Goal: Task Accomplishment & Management: Use online tool/utility

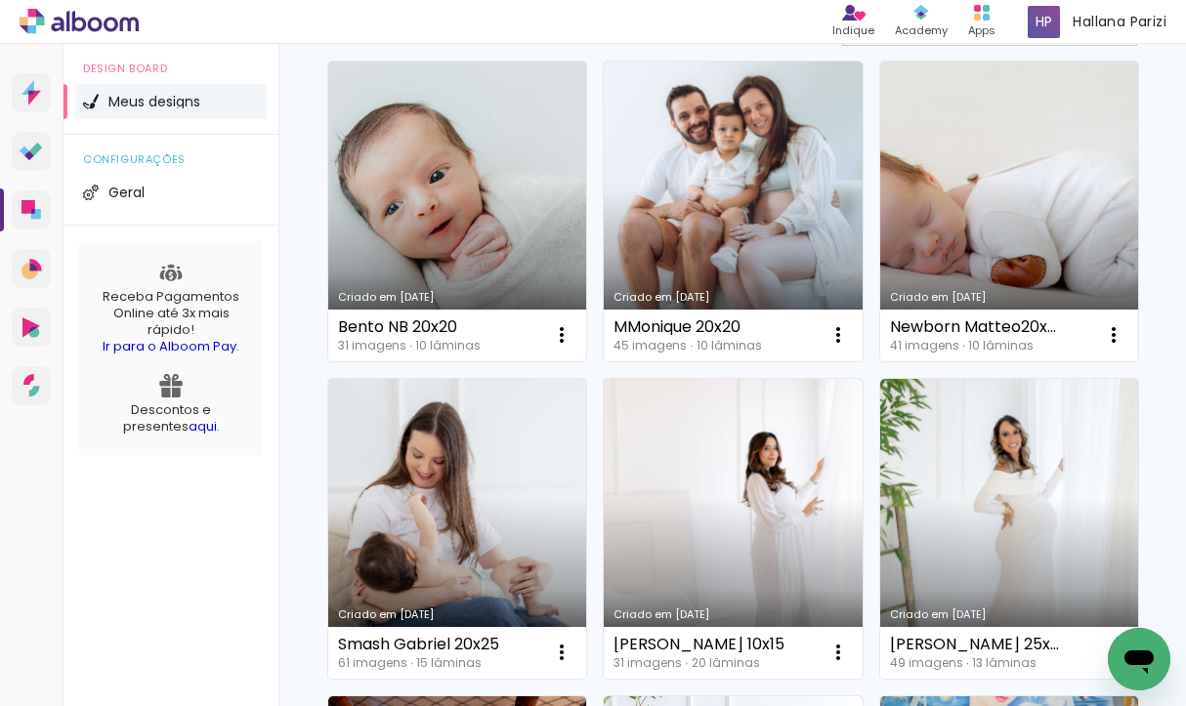
scroll to position [192, 0]
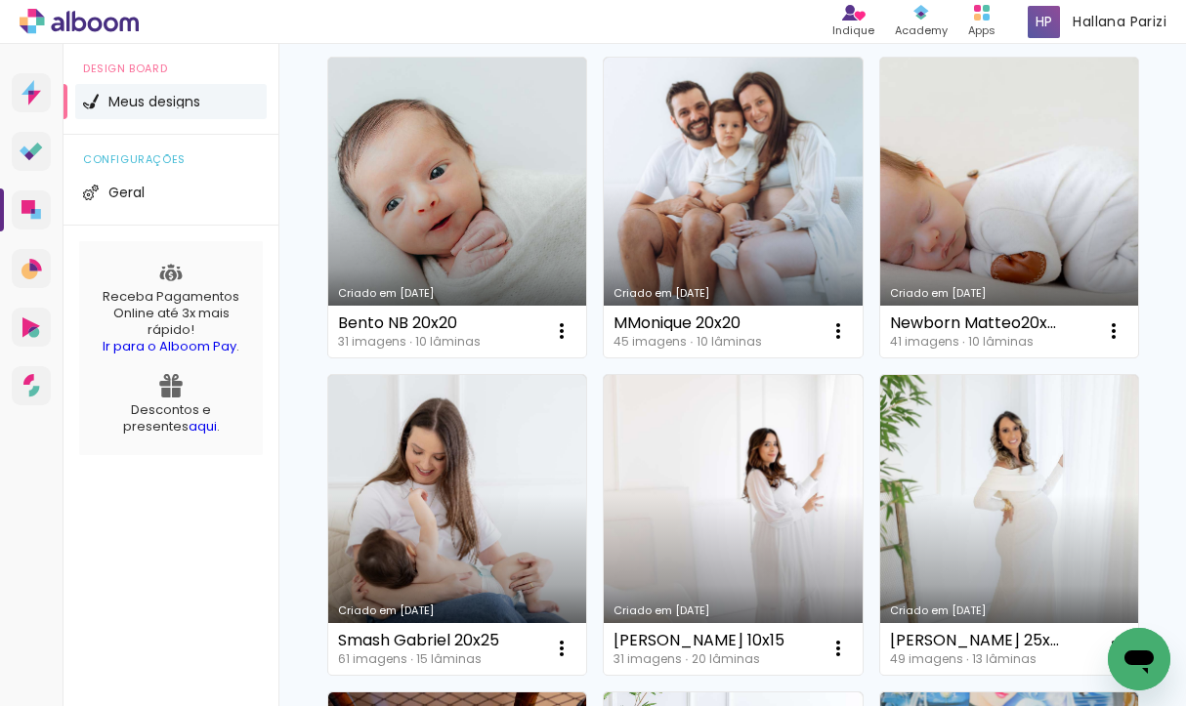
click at [1060, 255] on link "Criado em [DATE]" at bounding box center [1009, 208] width 258 height 300
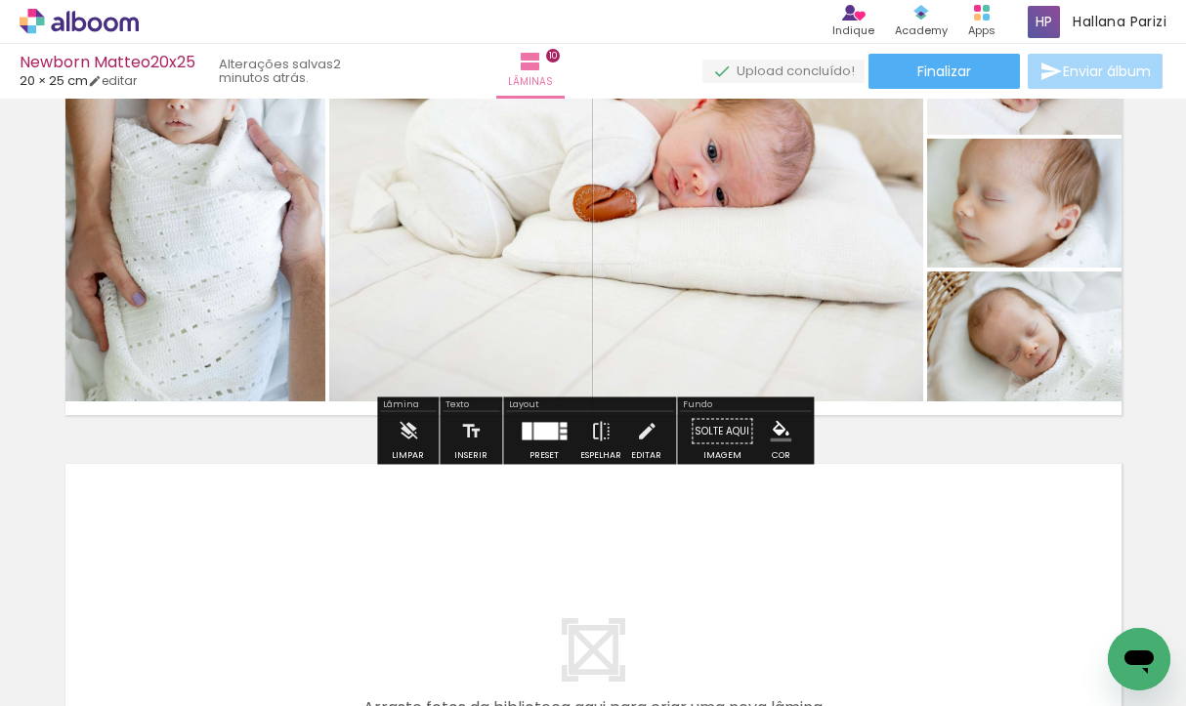
scroll to position [4403, 0]
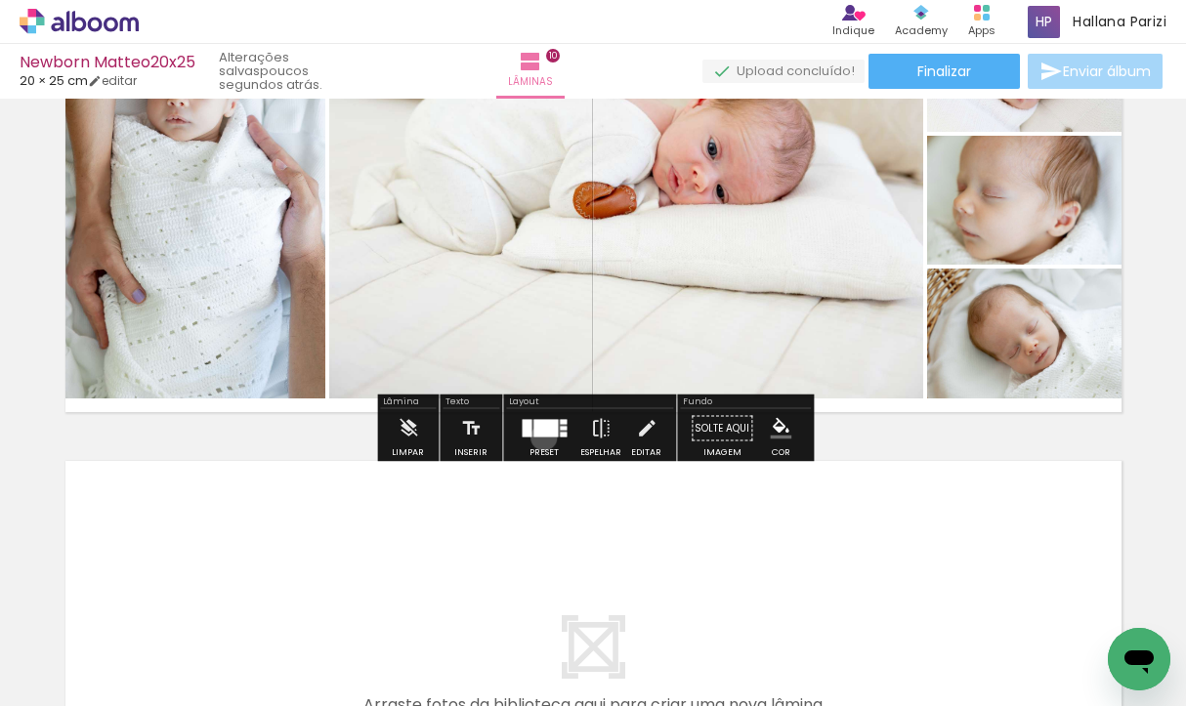
click at [539, 437] on div at bounding box center [544, 428] width 53 height 39
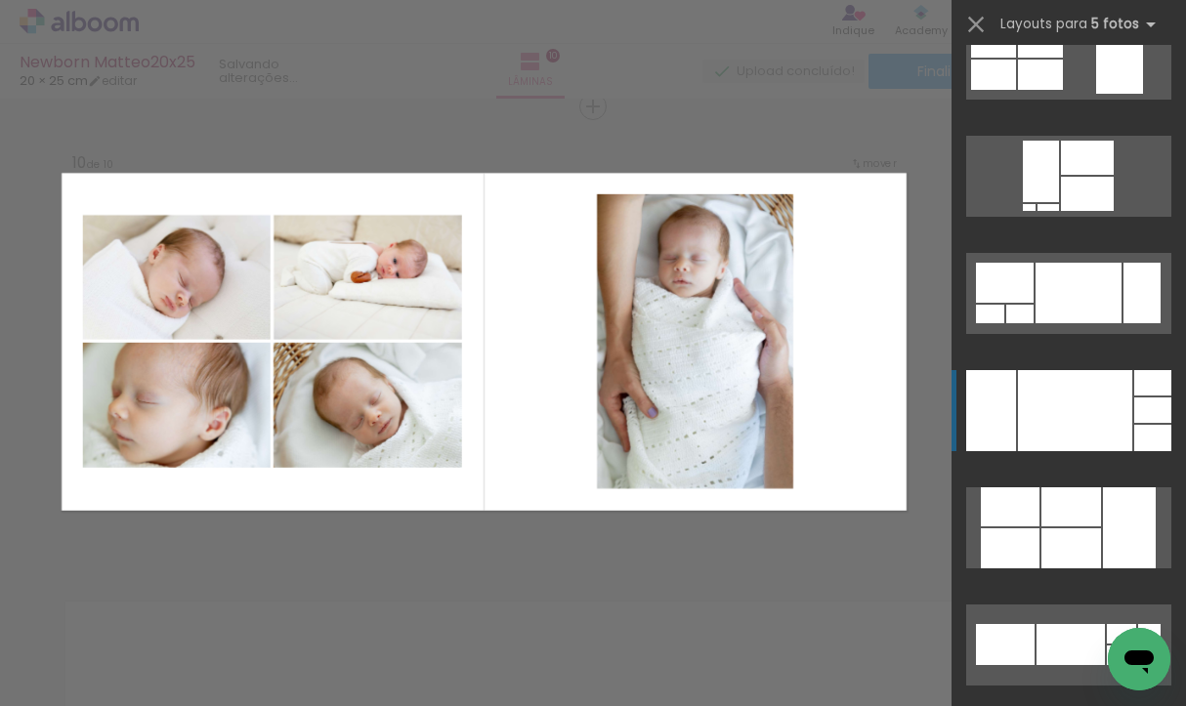
scroll to position [0, 0]
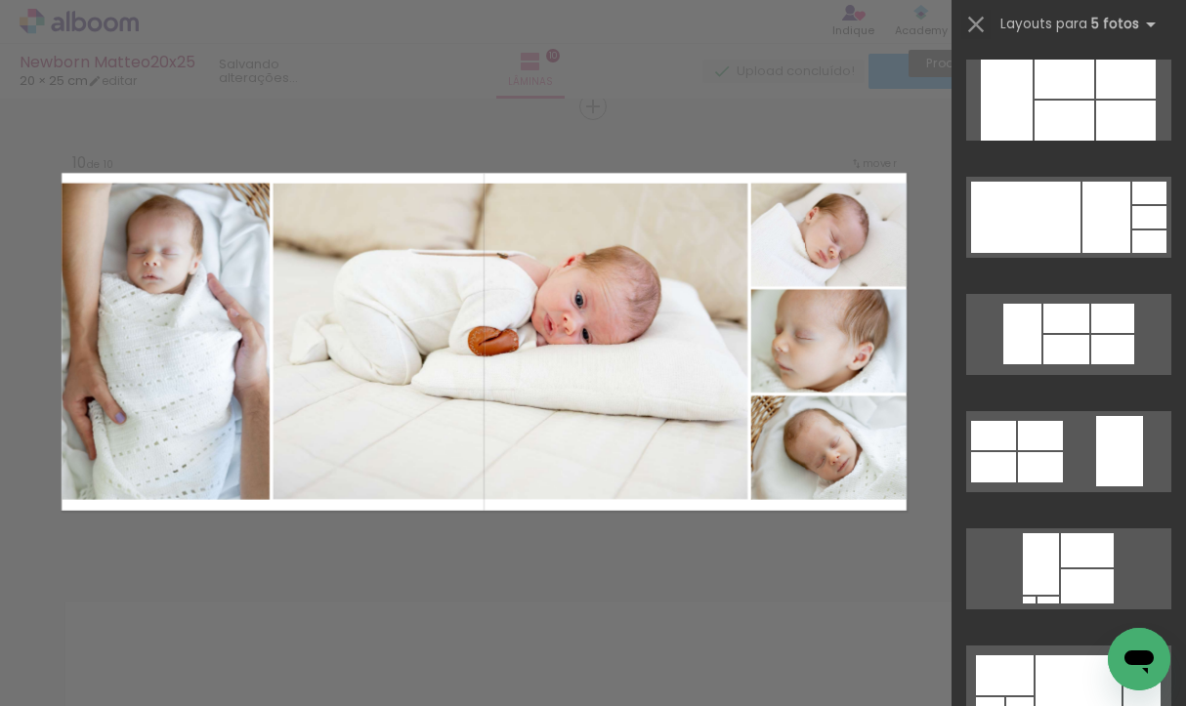
click at [978, 28] on iron-icon at bounding box center [975, 24] width 27 height 27
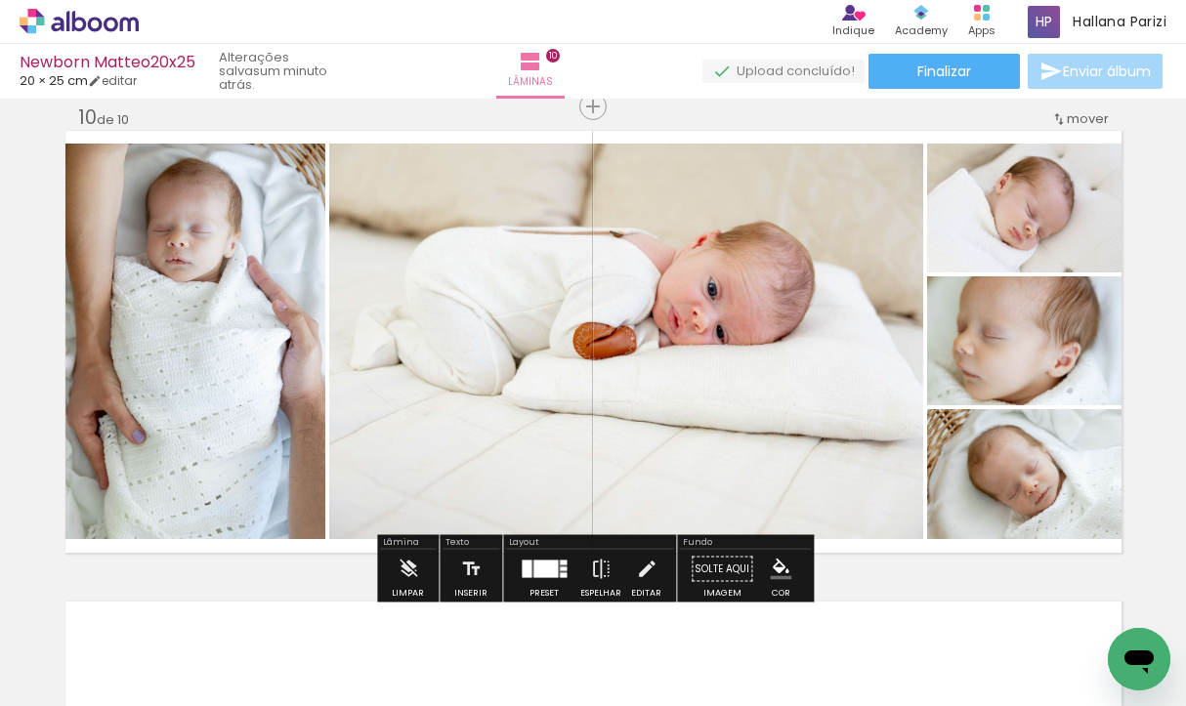
click at [546, 570] on div at bounding box center [545, 570] width 24 height 18
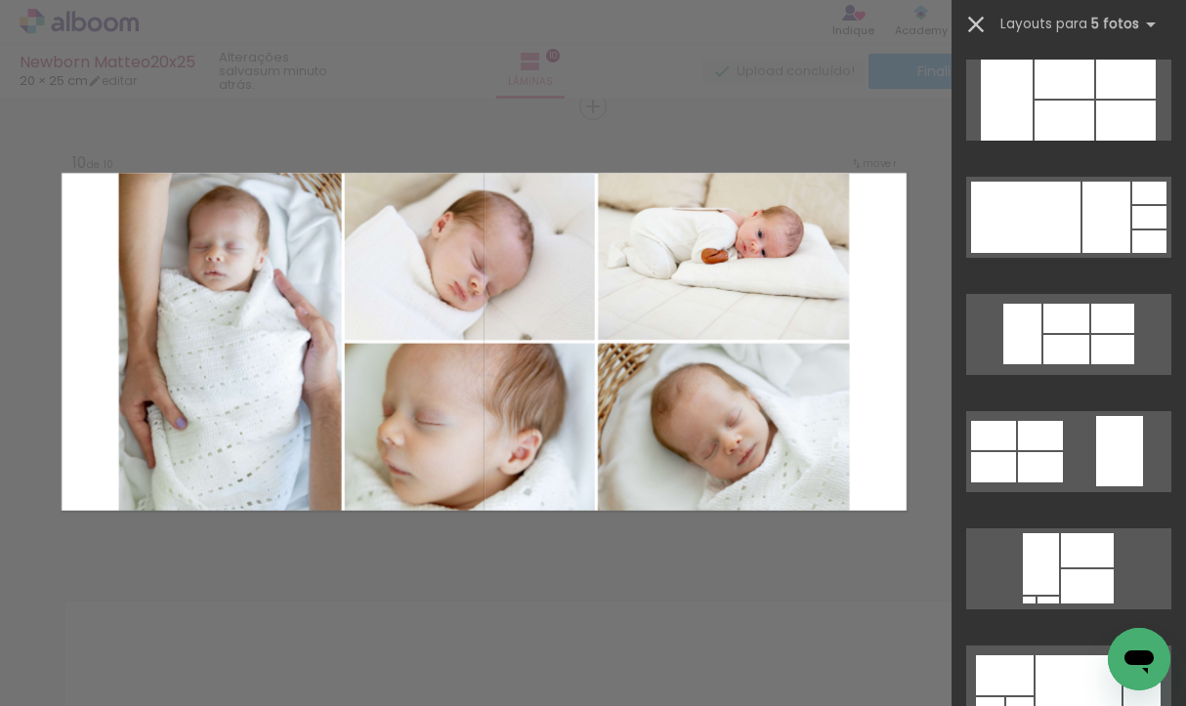
click at [975, 12] on iron-icon at bounding box center [975, 24] width 27 height 27
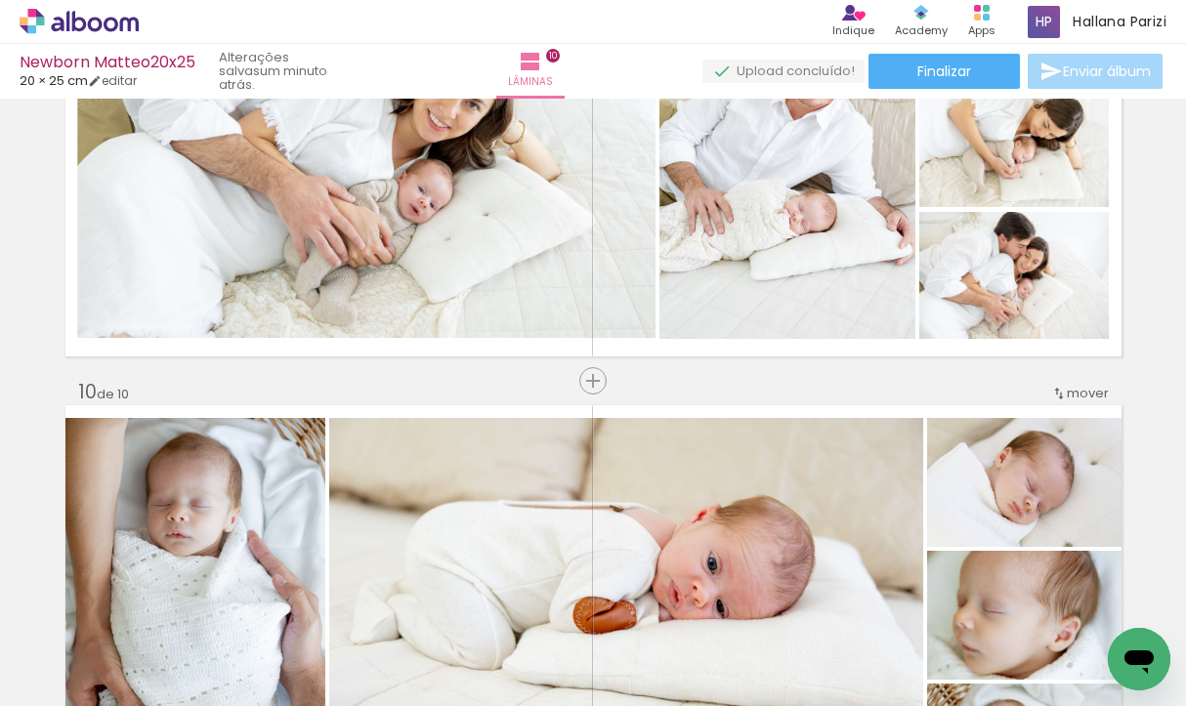
scroll to position [3903, 0]
